Goal: Task Accomplishment & Management: Manage account settings

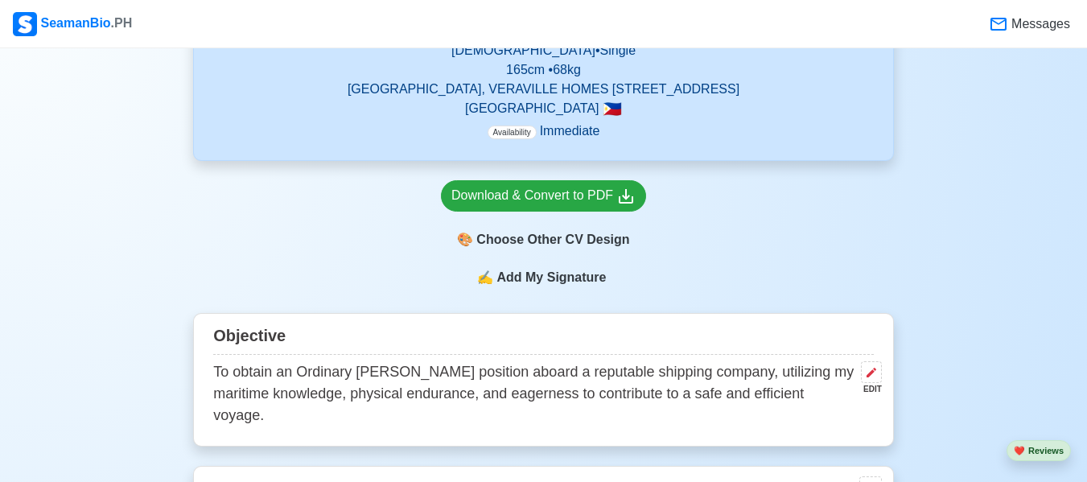
scroll to position [422, 0]
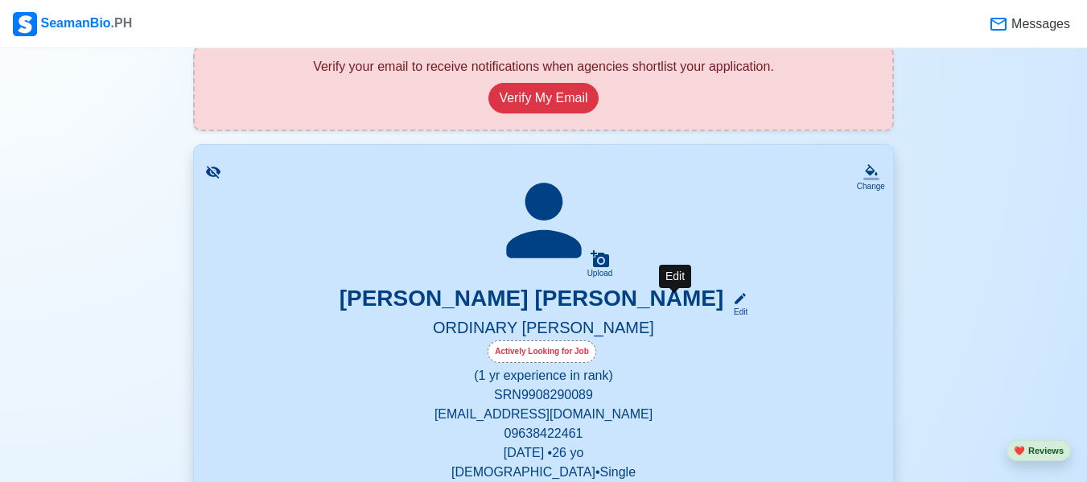
click at [727, 311] on div "Edit" at bounding box center [737, 312] width 21 height 12
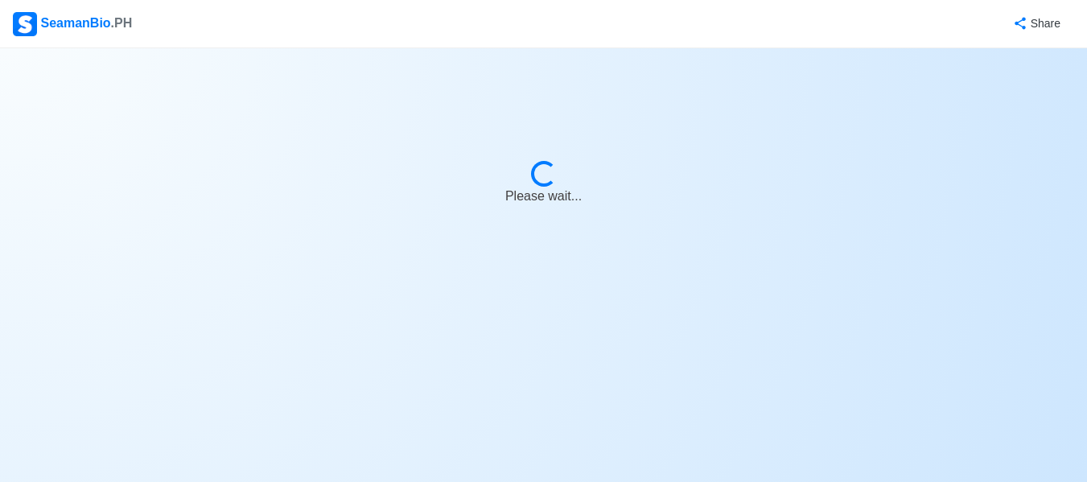
select select "Actively Looking for Job"
select select "Visible for Hiring"
select select "Single"
select select "[DEMOGRAPHIC_DATA]"
select select "PH"
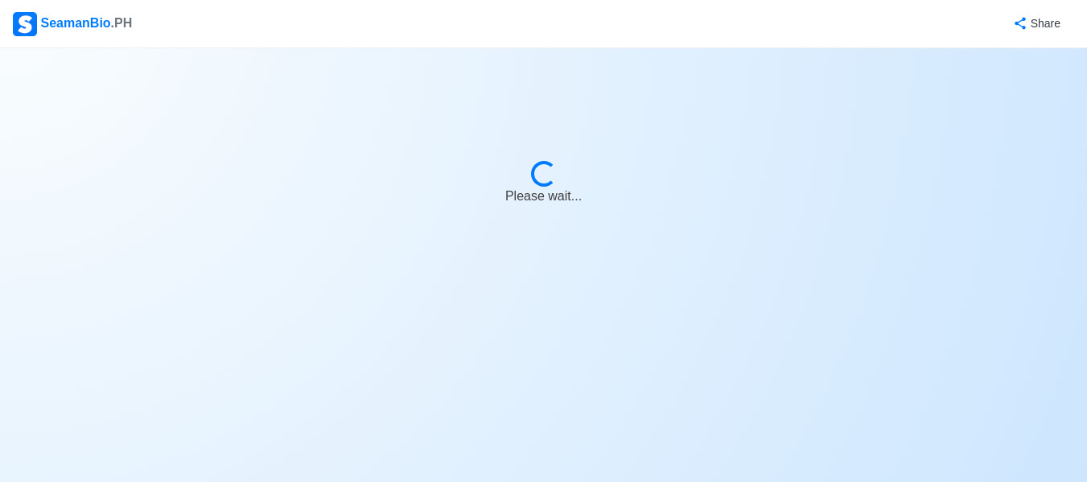
select select "1"
select select "0"
select select "4102416000000"
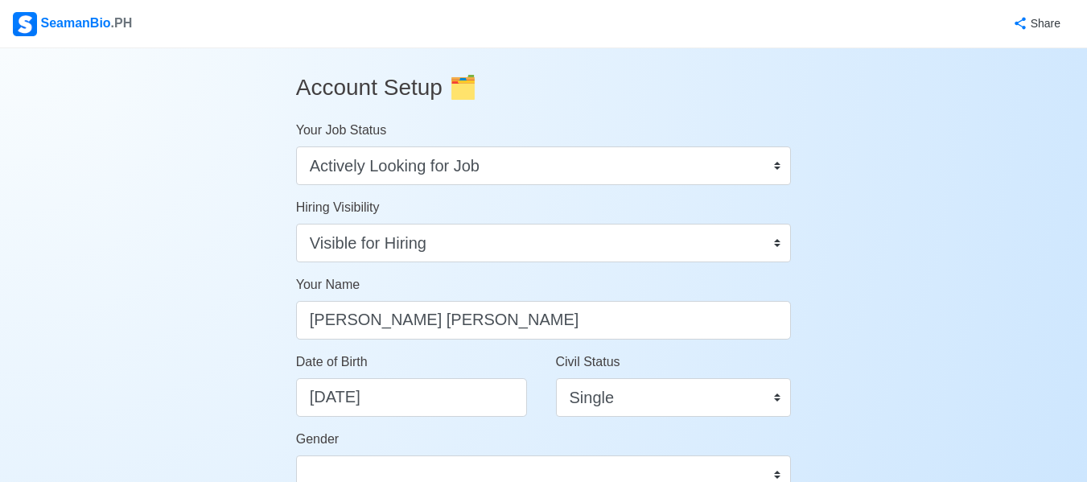
scroll to position [422, 0]
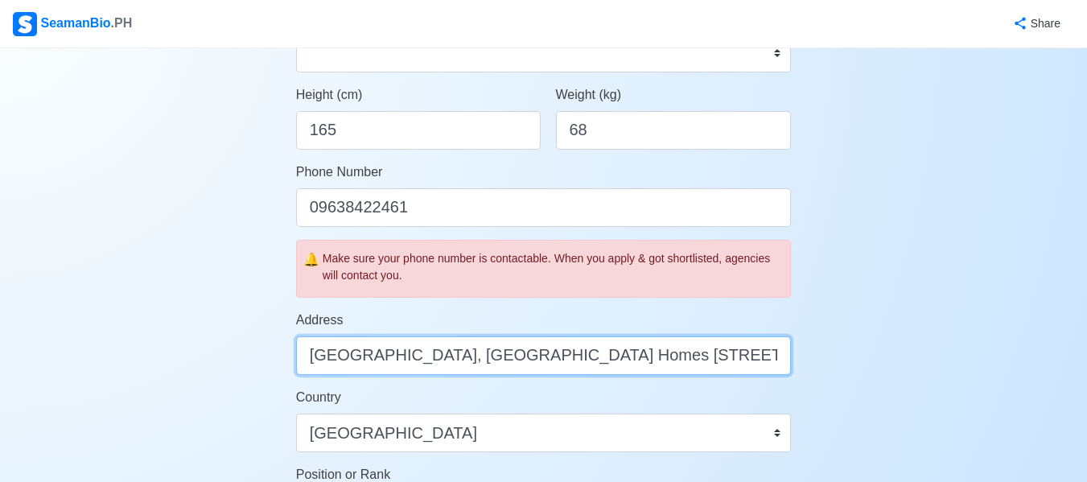
click at [349, 355] on input "[GEOGRAPHIC_DATA], [GEOGRAPHIC_DATA] Homes [STREET_ADDRESS]" at bounding box center [544, 355] width 496 height 39
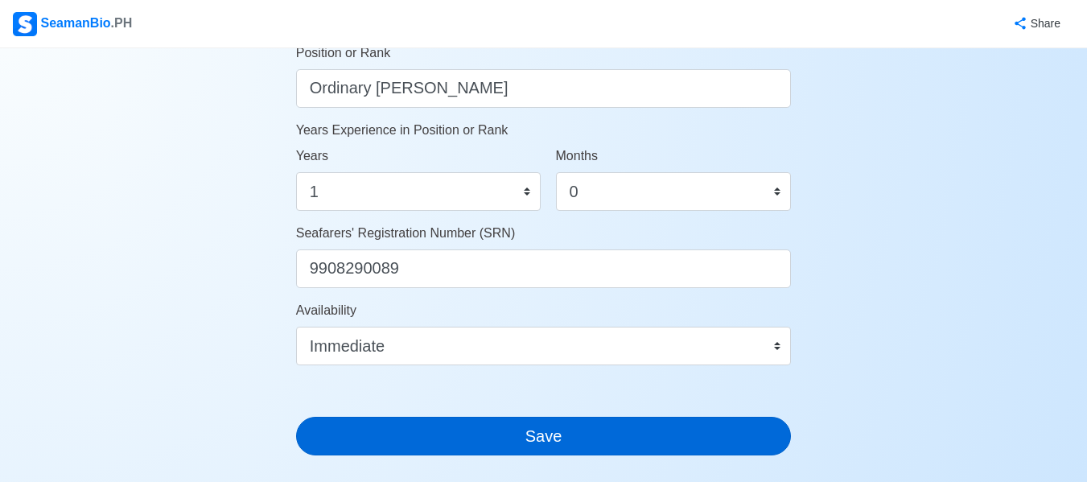
type input "[GEOGRAPHIC_DATA], [GEOGRAPHIC_DATA] Homes [STREET_ADDRESS]"
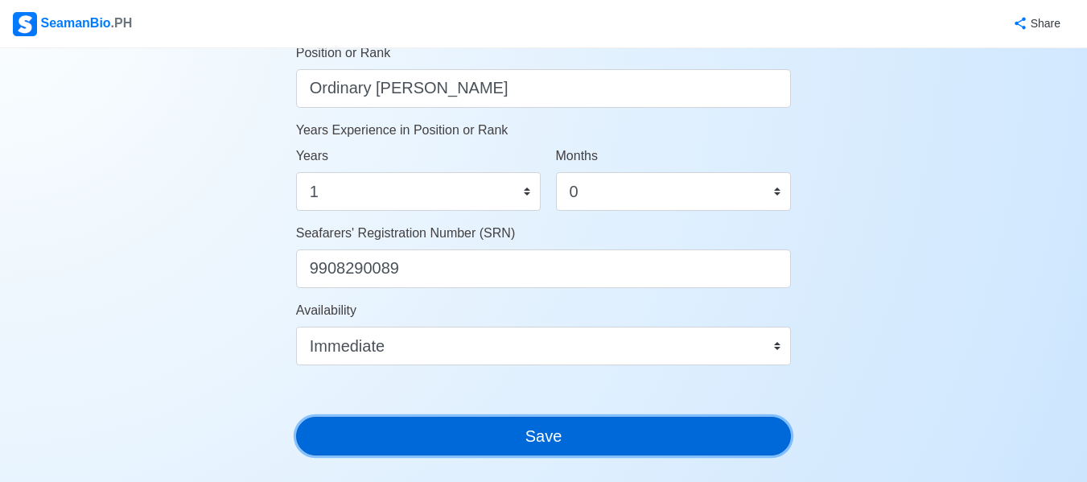
click at [744, 437] on button "Save" at bounding box center [544, 436] width 496 height 39
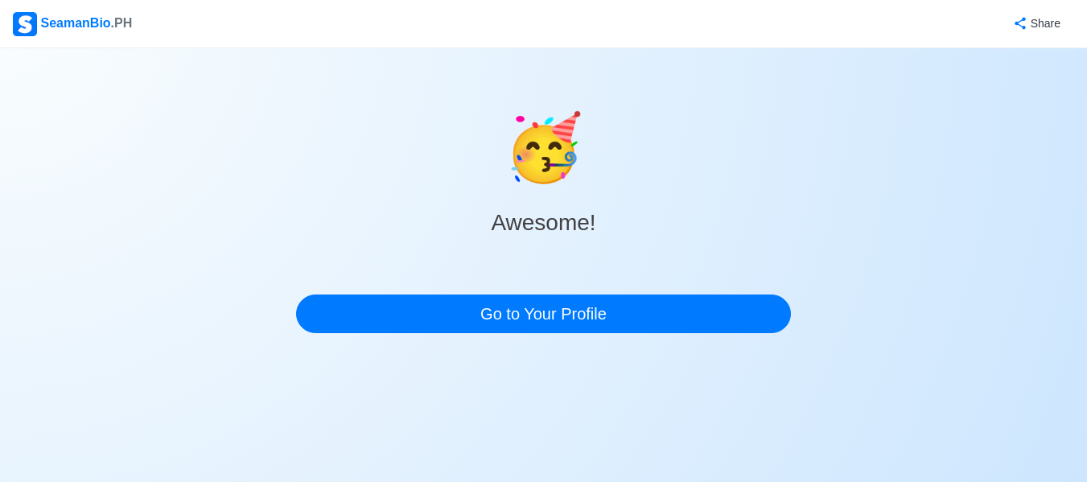
scroll to position [0, 0]
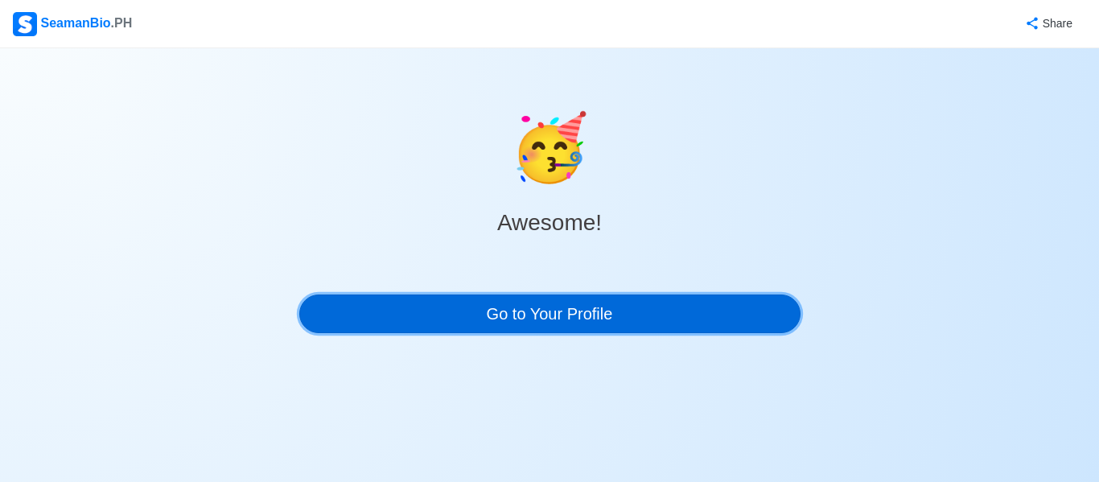
click at [620, 315] on link "Go to Your Profile" at bounding box center [549, 314] width 501 height 39
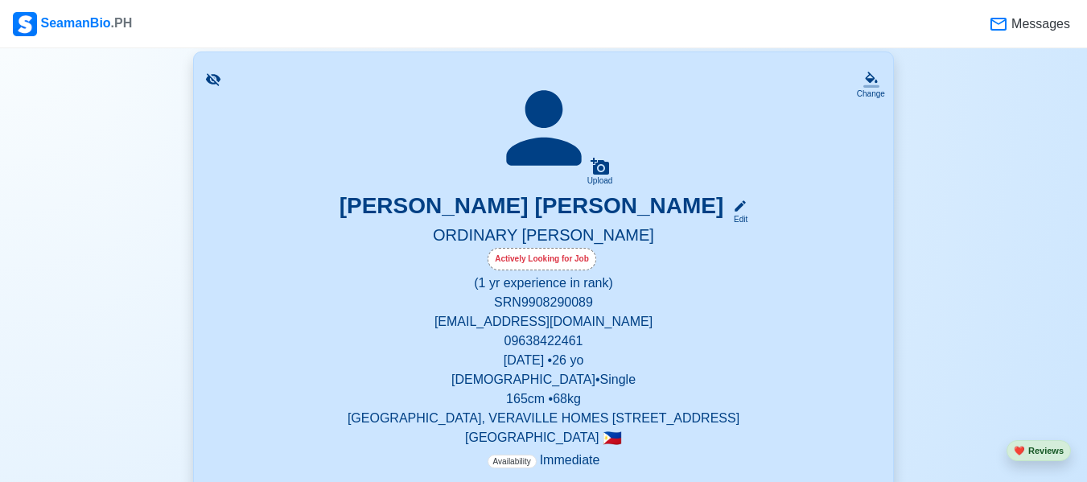
scroll to position [843, 0]
